Goal: Find specific page/section: Find specific page/section

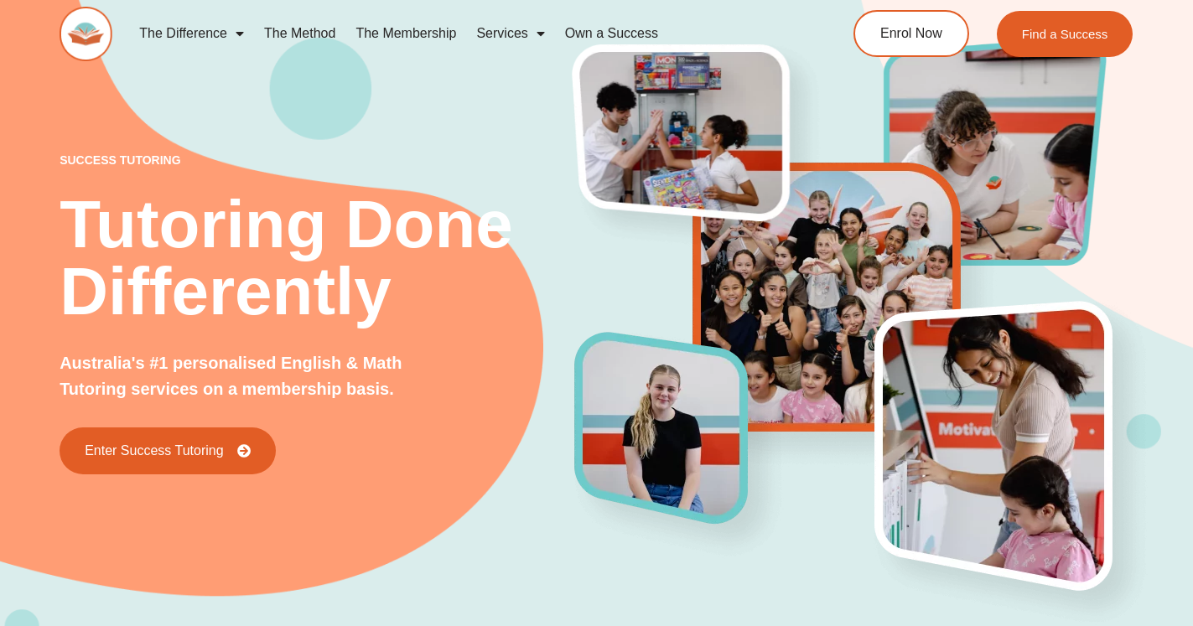
click at [305, 34] on link "The Method" at bounding box center [299, 33] width 91 height 39
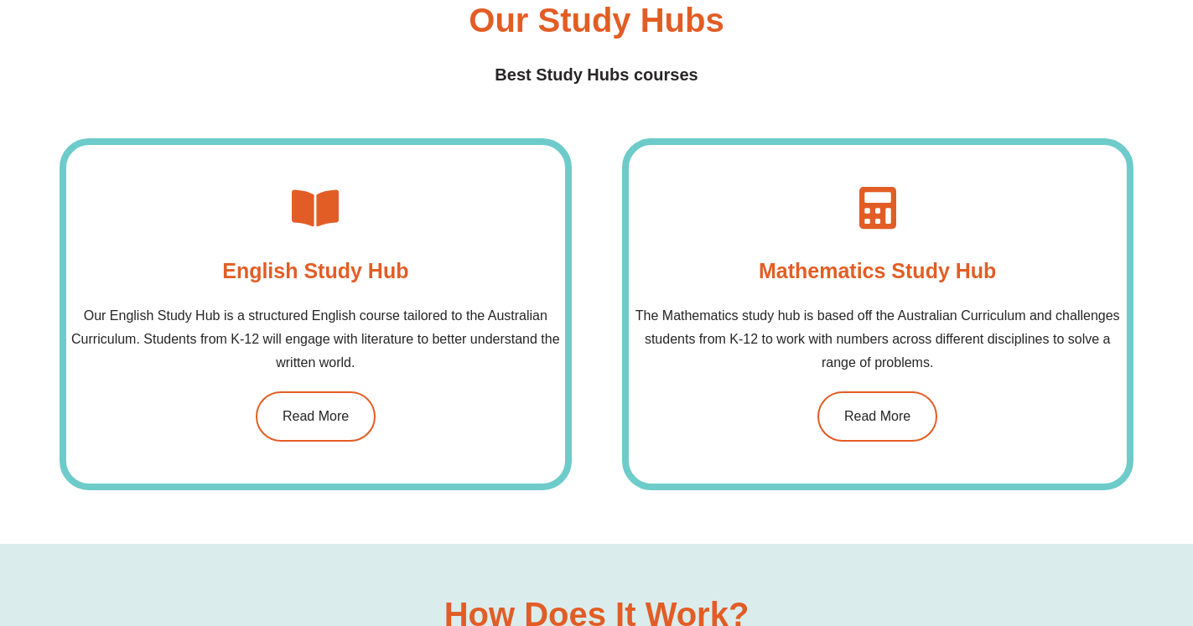
scroll to position [1198, 0]
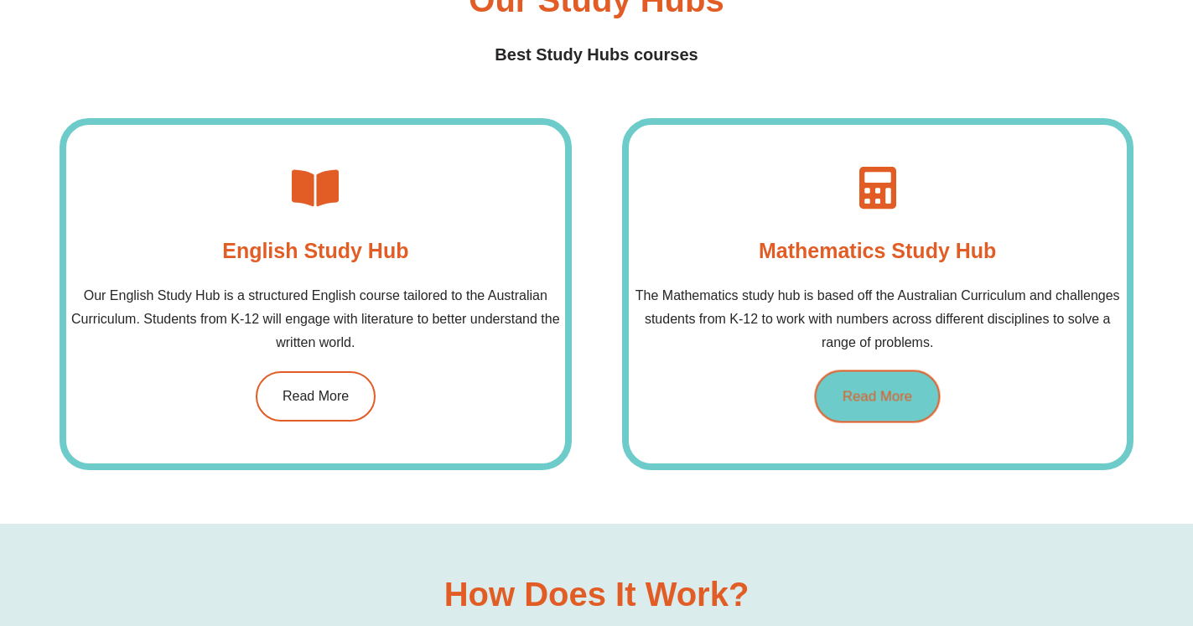
click at [880, 396] on span "Read More" at bounding box center [878, 396] width 70 height 14
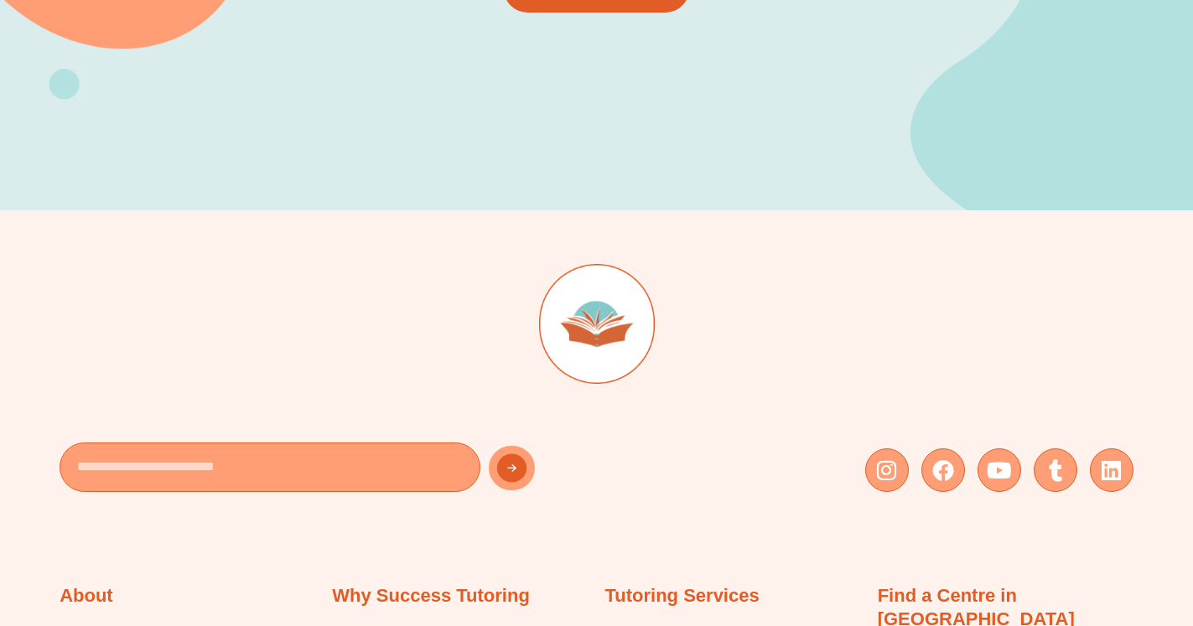
scroll to position [684, 0]
